Goal: Task Accomplishment & Management: Manage account settings

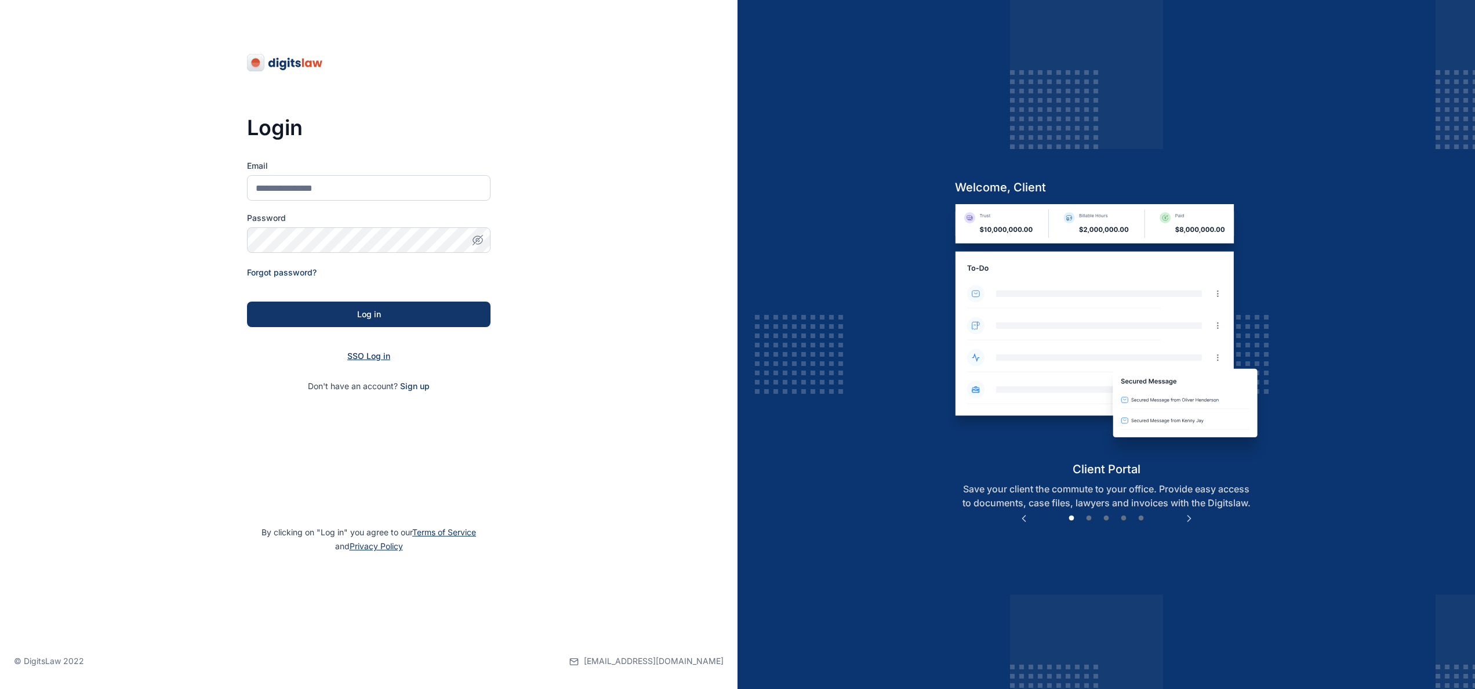
click at [376, 351] on span "SSO Log in" at bounding box center [368, 356] width 43 height 10
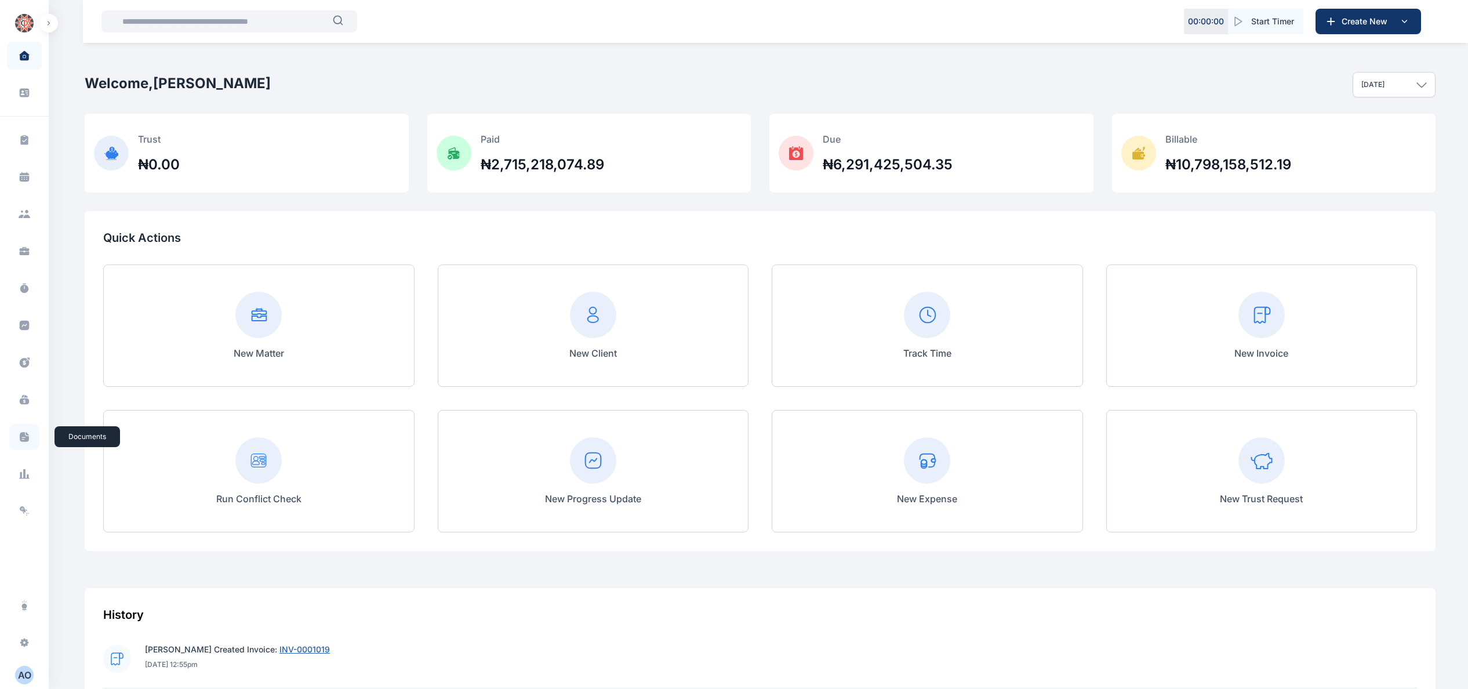
click at [31, 344] on span at bounding box center [24, 437] width 30 height 26
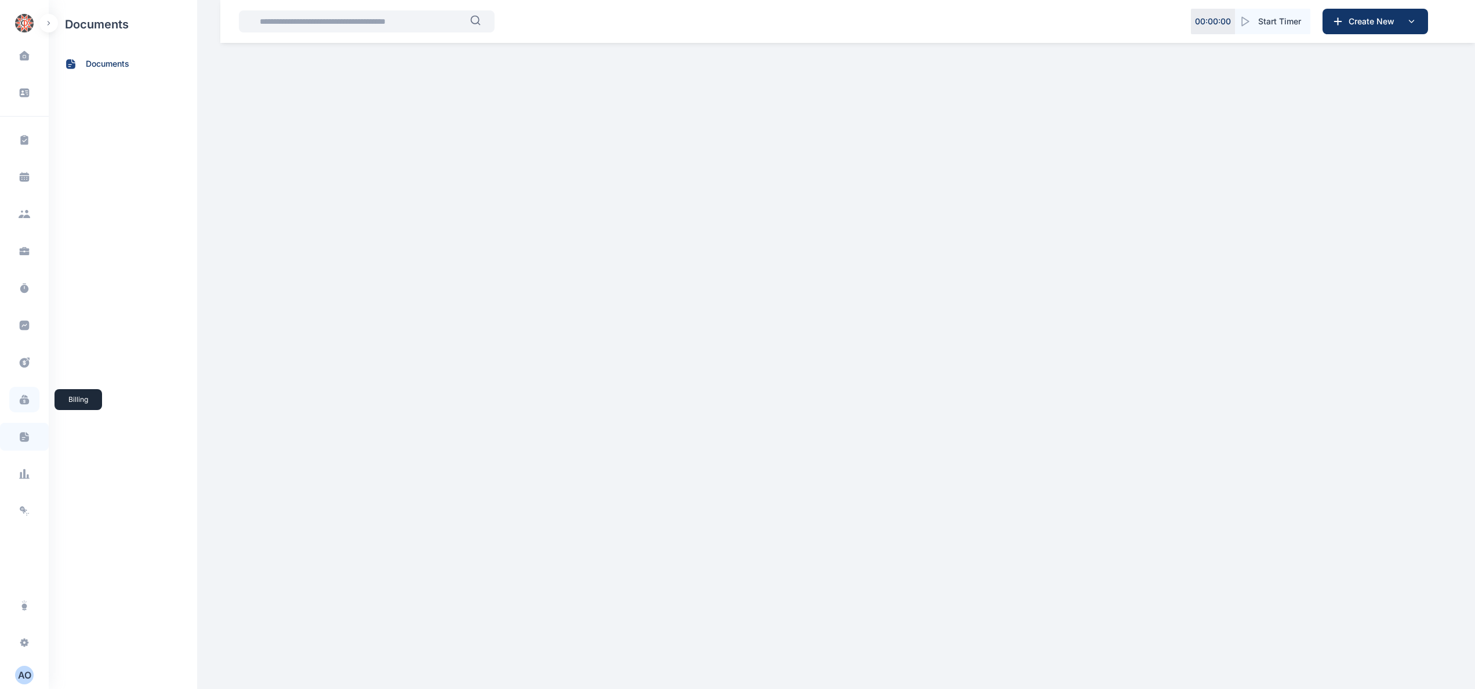
click at [31, 344] on span at bounding box center [24, 400] width 30 height 26
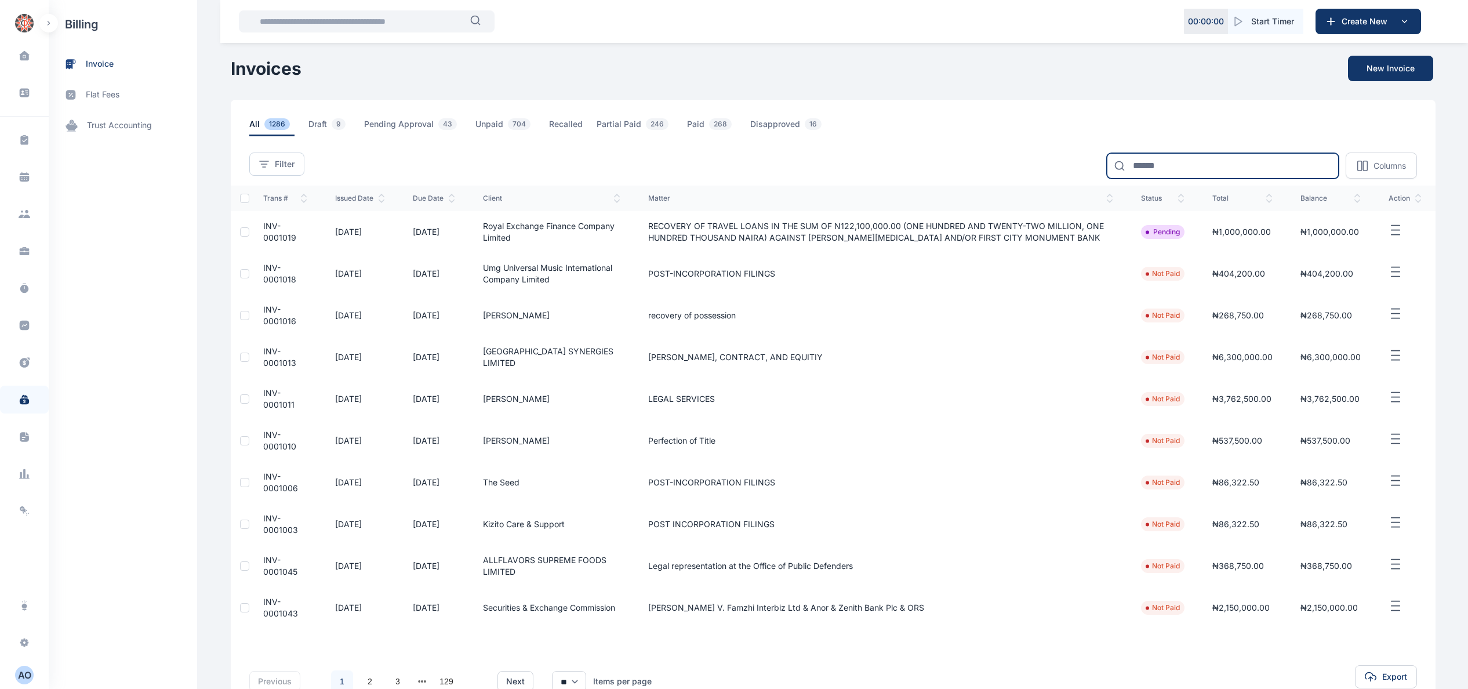
click at [737, 167] on input at bounding box center [1223, 166] width 232 height 26
click at [274, 344] on span "INV-0001013" at bounding box center [279, 356] width 33 height 21
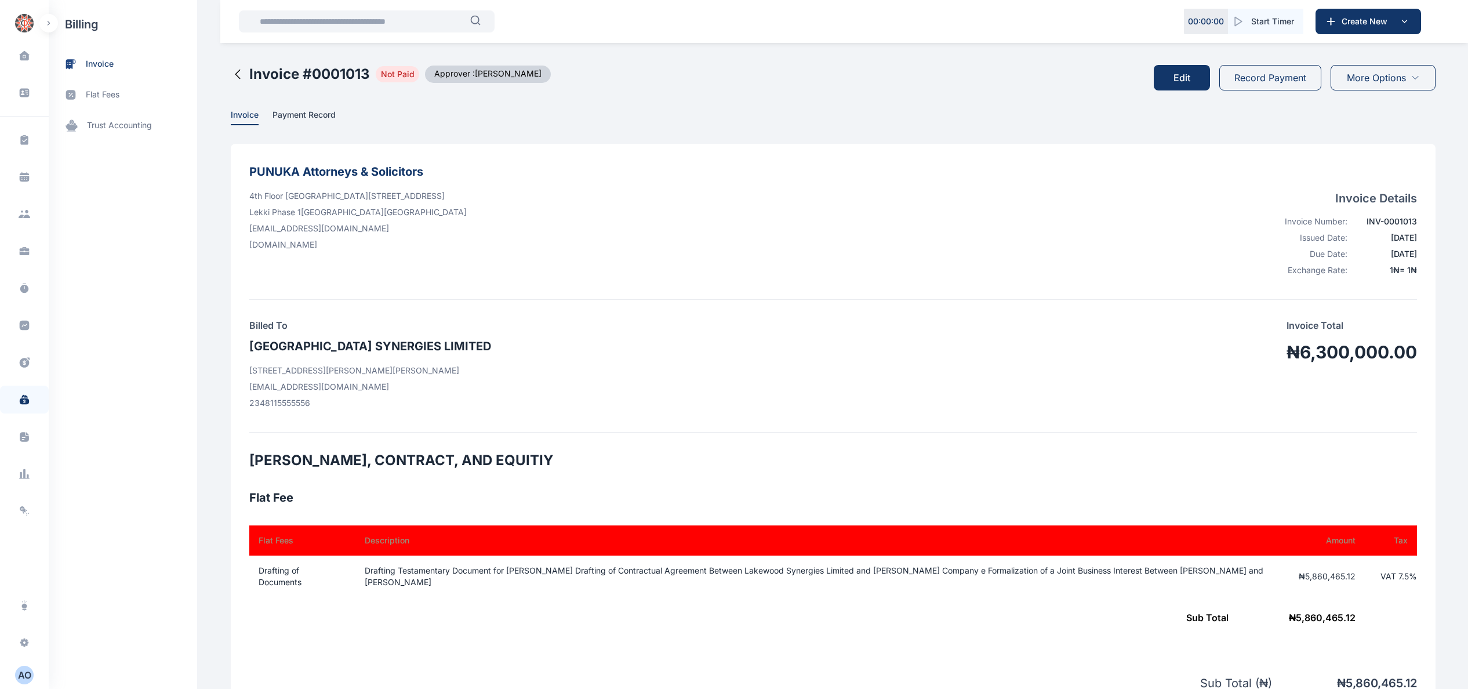
click at [737, 71] on button "Record Payment" at bounding box center [1270, 78] width 102 height 26
